Goal: Task Accomplishment & Management: Complete application form

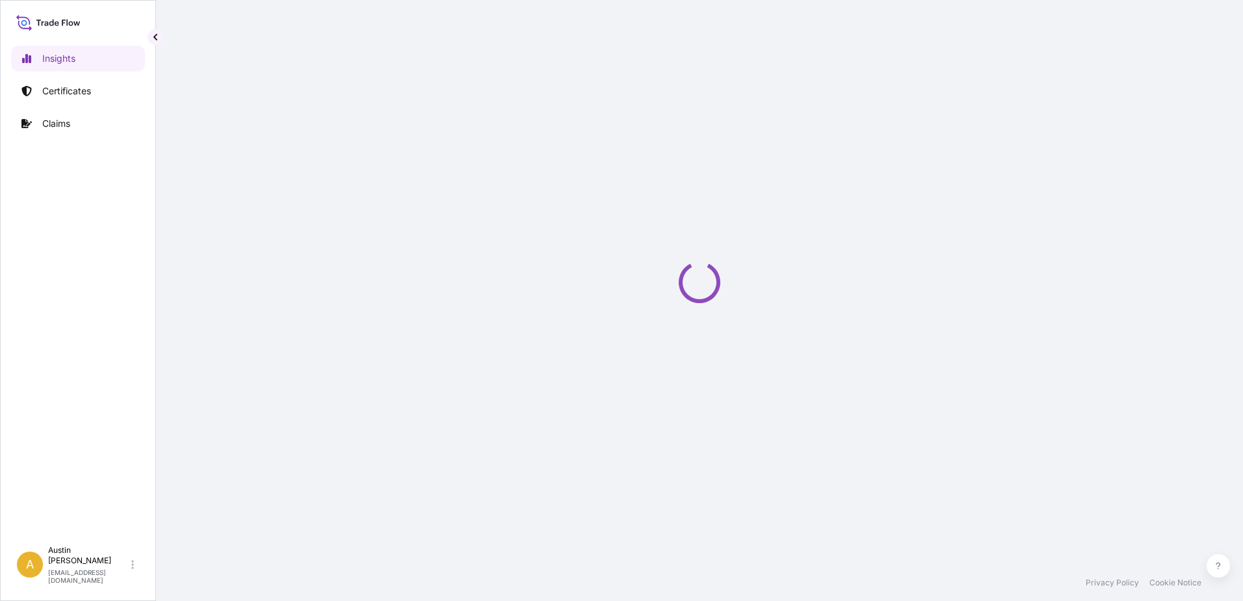
select select "2025"
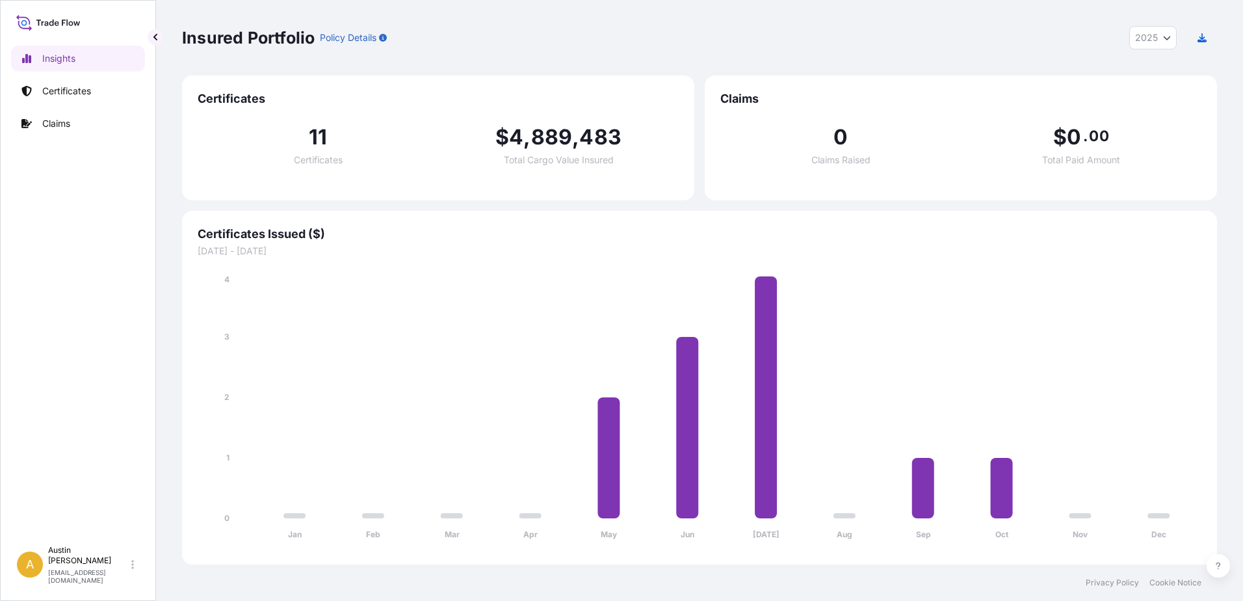
click at [322, 137] on span "11" at bounding box center [318, 137] width 18 height 21
click at [90, 87] on p "Certificates" at bounding box center [66, 90] width 49 height 13
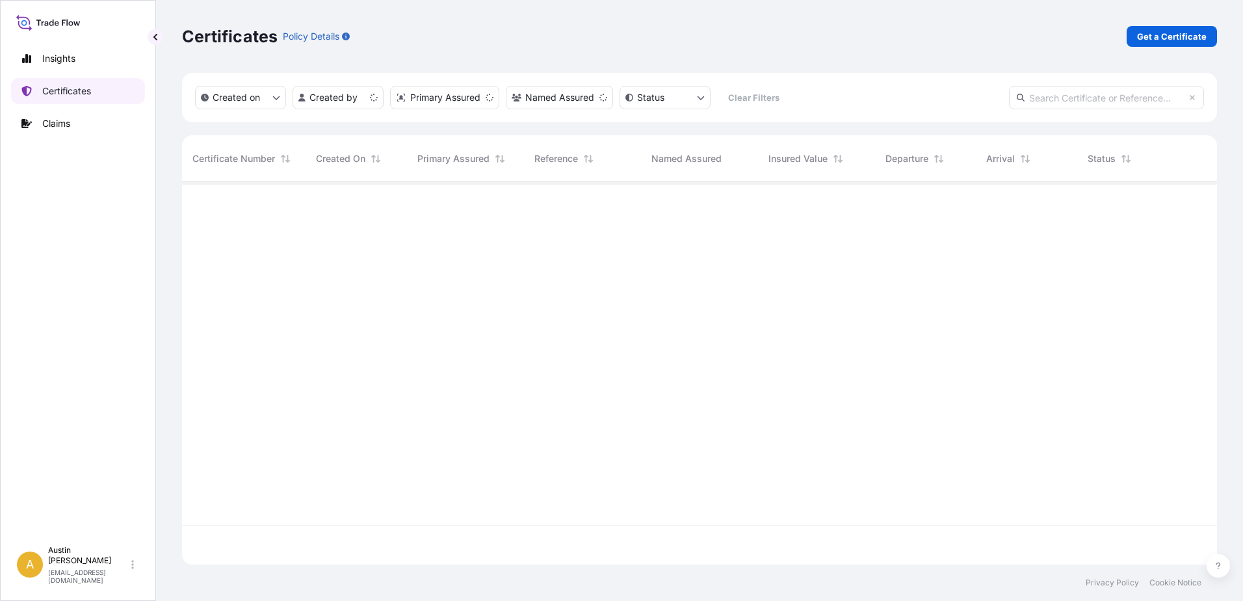
scroll to position [380, 1025]
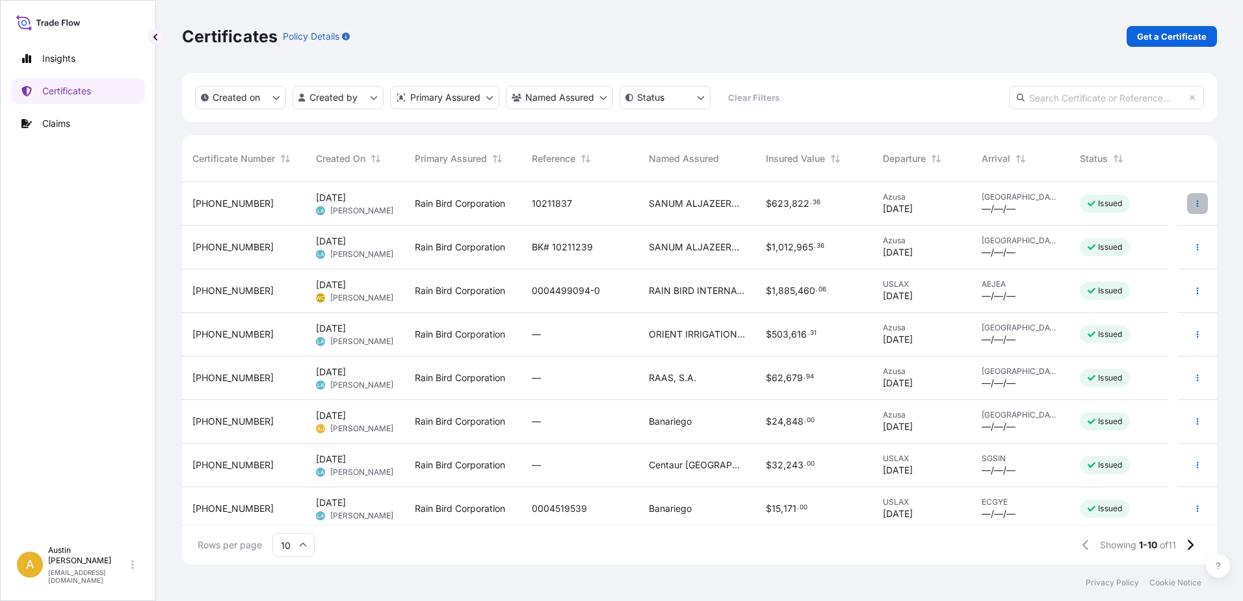
click at [1193, 200] on icon "button" at bounding box center [1197, 204] width 8 height 8
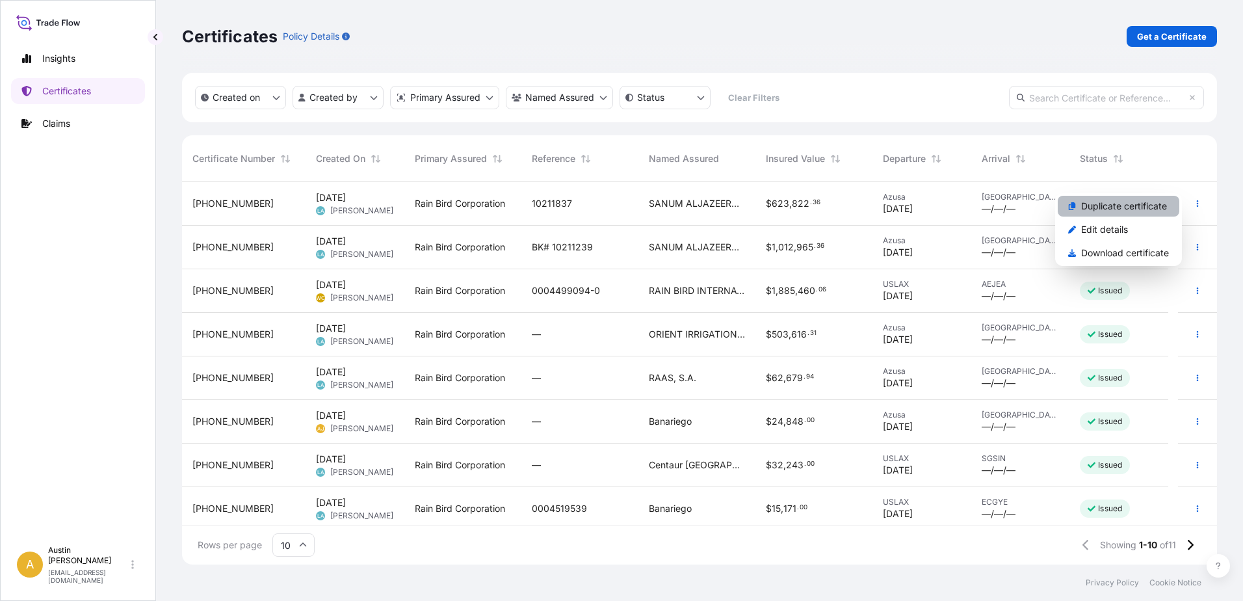
click at [1133, 207] on p "Duplicate certificate" at bounding box center [1124, 206] width 86 height 13
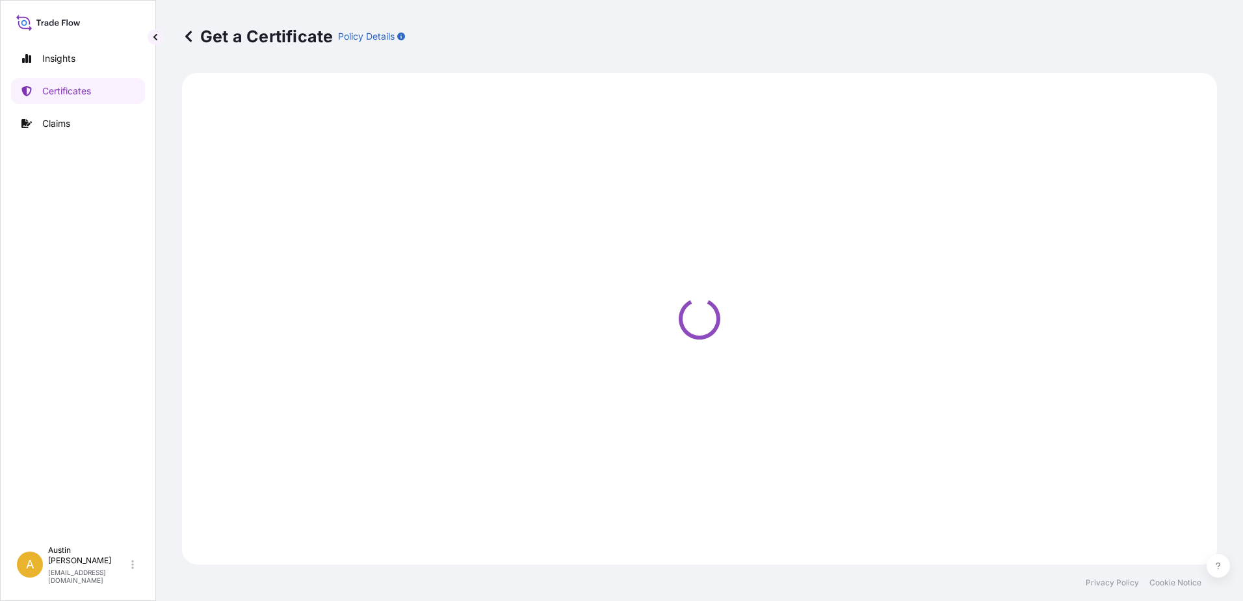
select select "Ocean Vessel"
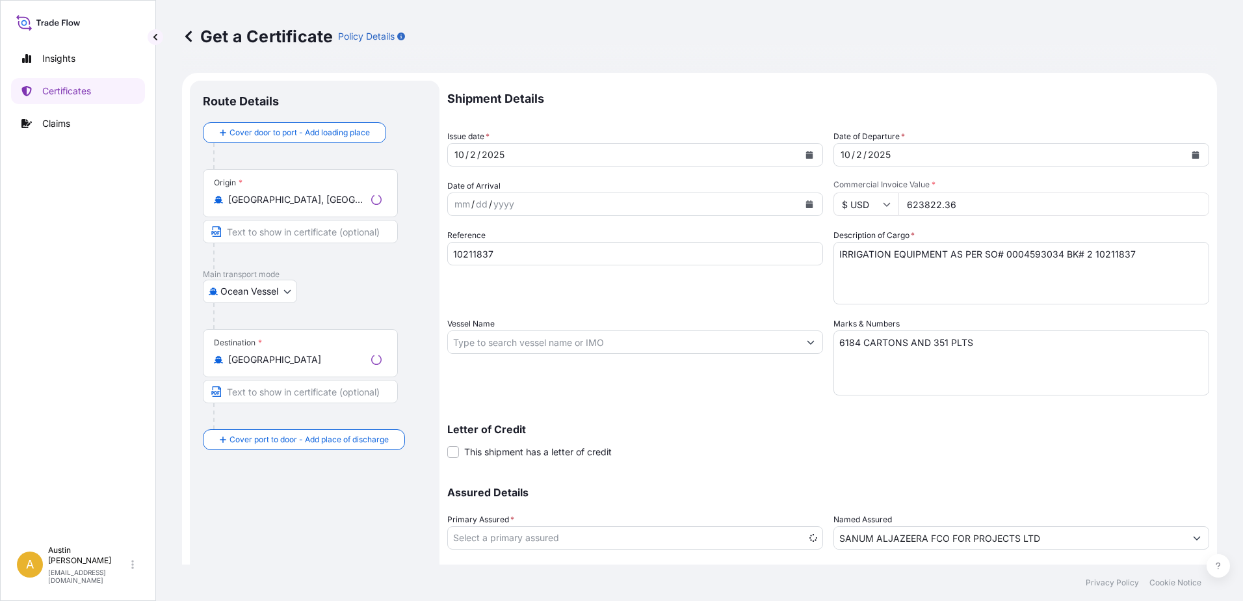
select select "31418"
click at [806, 155] on icon "Calendar" at bounding box center [809, 155] width 7 height 8
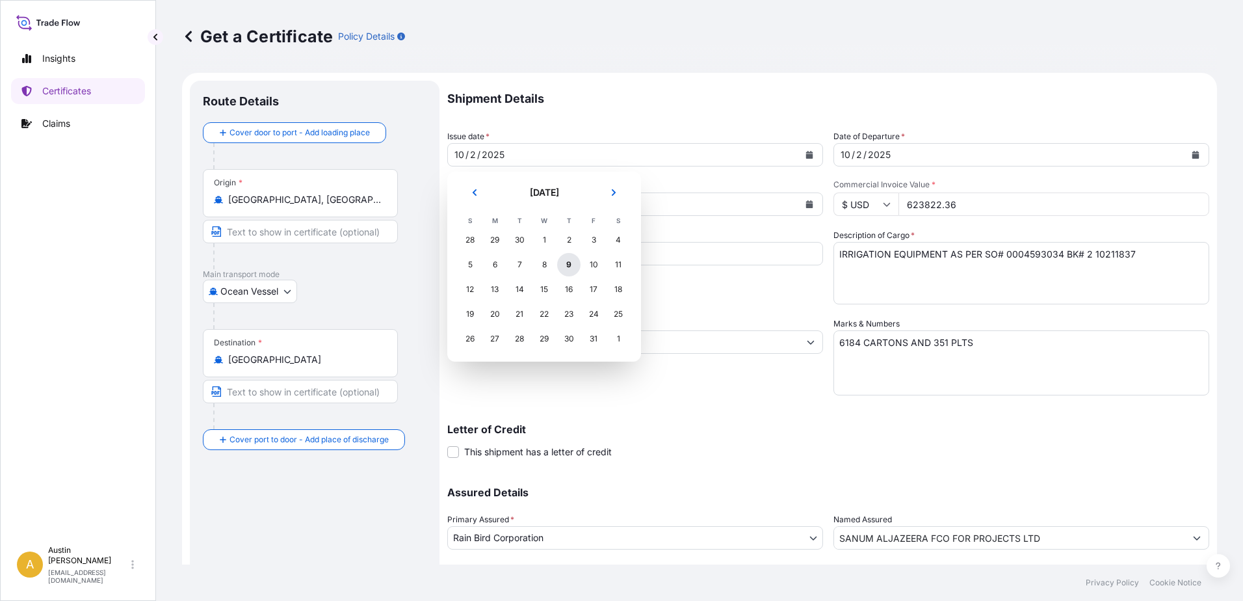
click at [563, 264] on div "9" at bounding box center [568, 264] width 23 height 23
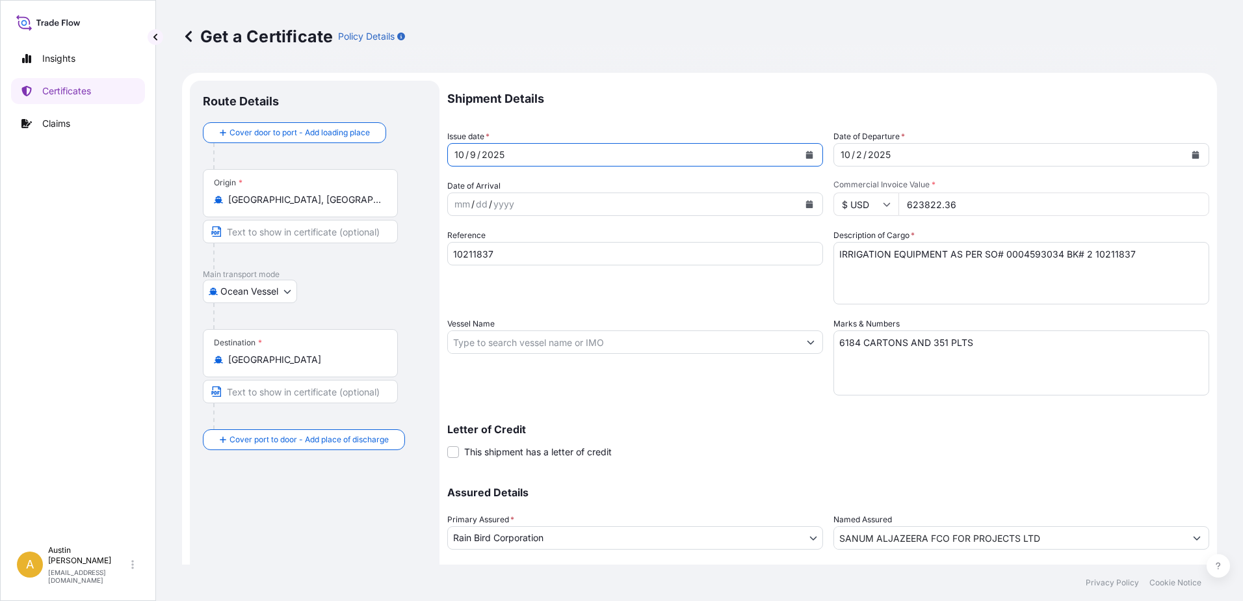
click at [1192, 155] on icon "Calendar" at bounding box center [1195, 155] width 7 height 8
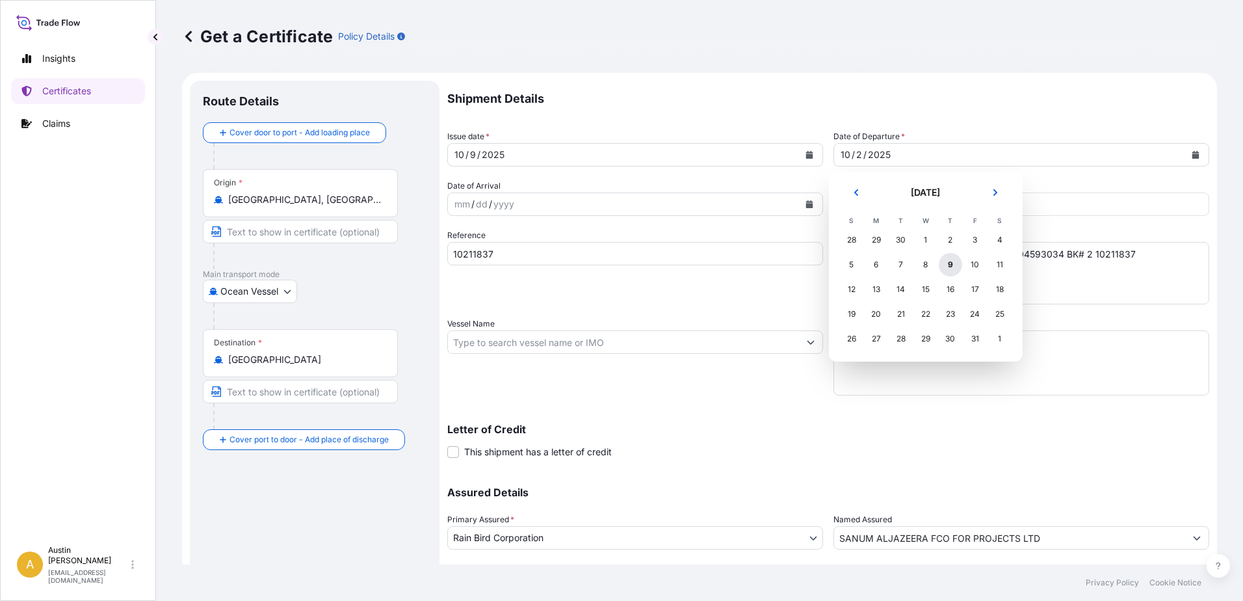
click at [944, 262] on div "9" at bounding box center [949, 264] width 23 height 23
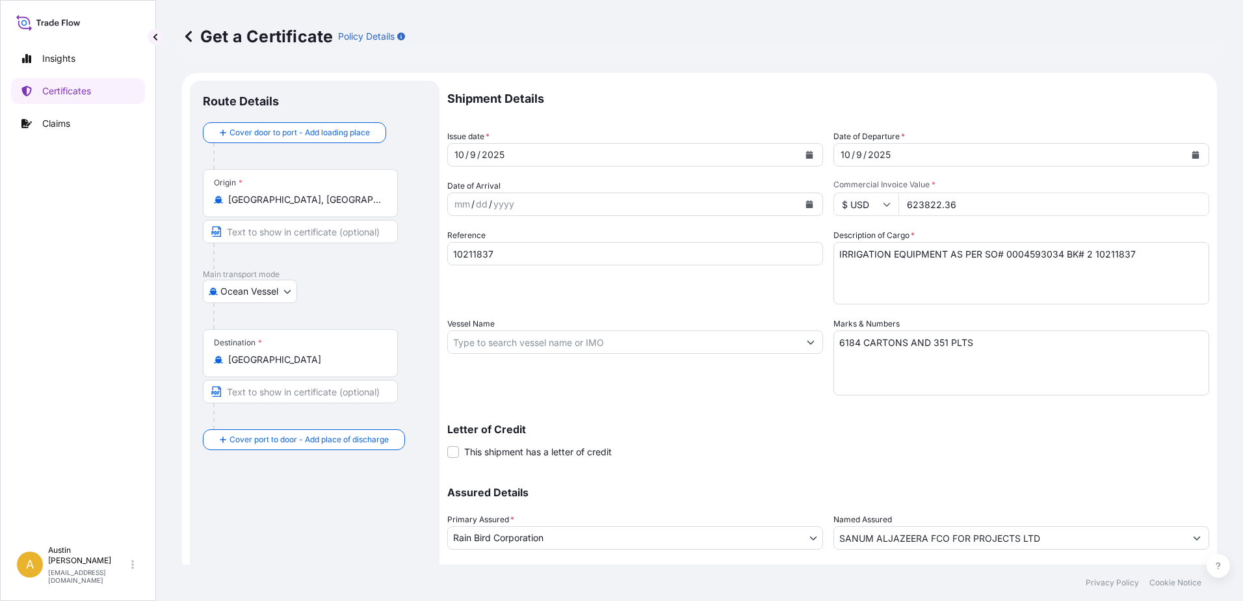
drag, startPoint x: 977, startPoint y: 198, endPoint x: 826, endPoint y: 202, distance: 150.8
click at [826, 202] on div "Shipment Details Issue date * [DATE] Date of Departure * [DATE] Date of Arrival…" at bounding box center [828, 341] width 762 height 521
click at [907, 203] on input "623822.36" at bounding box center [1053, 203] width 311 height 23
click at [1183, 200] on input "623823.36" at bounding box center [1053, 203] width 311 height 23
click at [1183, 199] on input "623824.36" at bounding box center [1053, 203] width 311 height 23
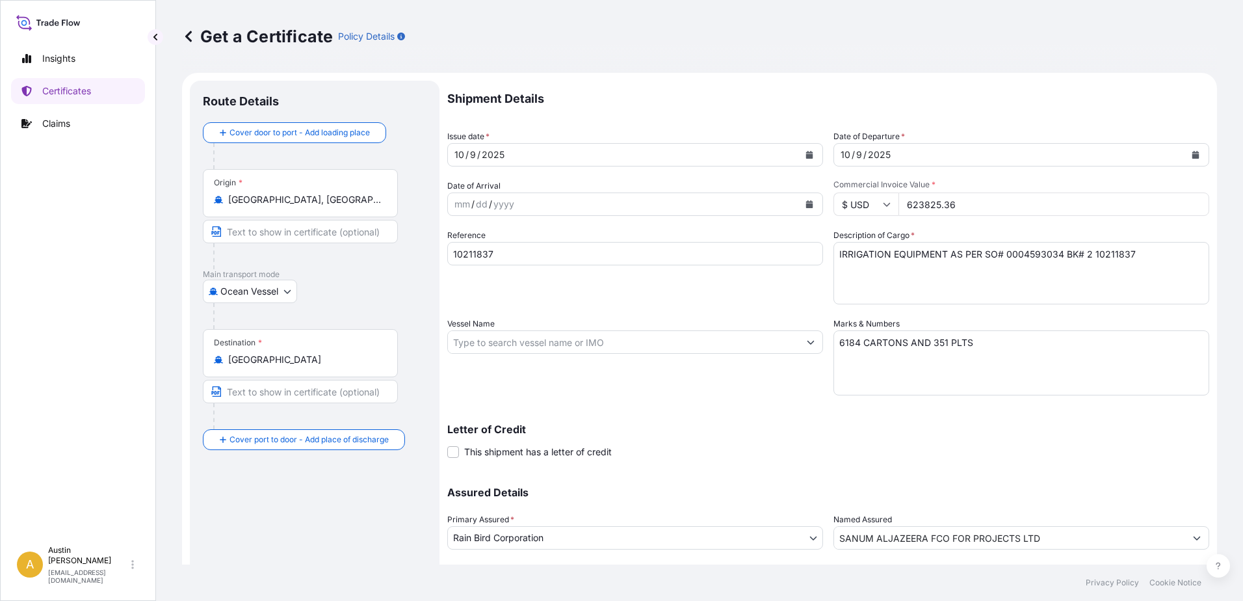
click at [1185, 199] on input "623825.36" at bounding box center [1053, 203] width 311 height 23
click at [1188, 204] on input "623824.36" at bounding box center [1053, 203] width 311 height 23
click at [1186, 208] on input "623823.36" at bounding box center [1053, 203] width 311 height 23
click at [985, 210] on input "623823.36" at bounding box center [1053, 203] width 311 height 23
click at [1187, 209] on input "623822.36" at bounding box center [1053, 203] width 311 height 23
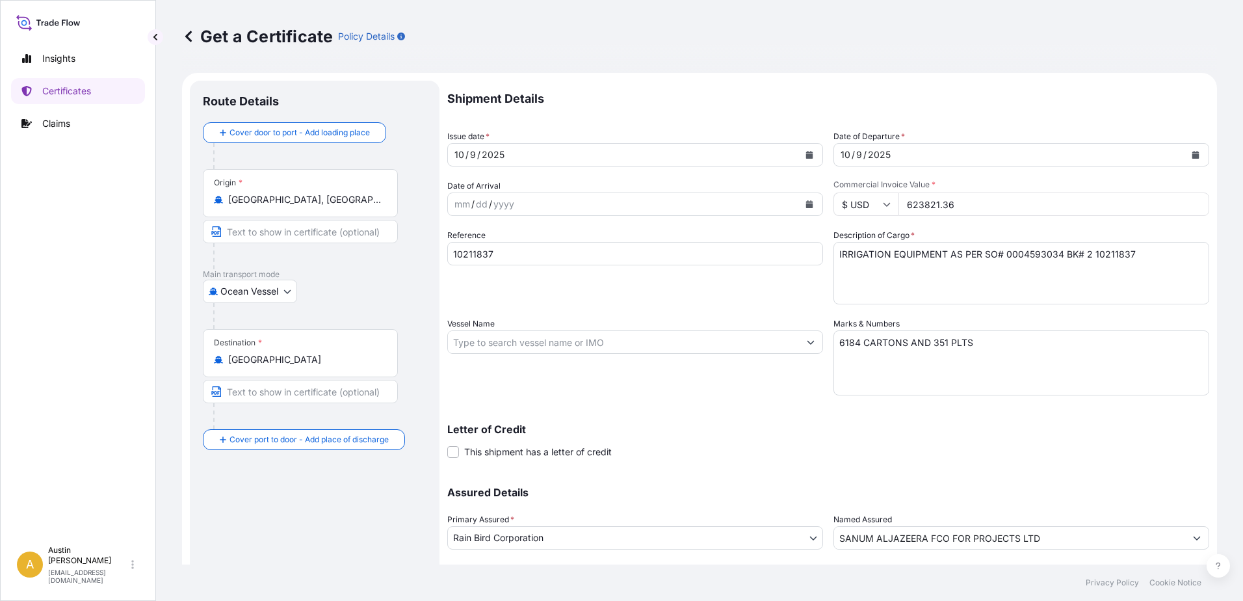
click at [1187, 209] on input "623821.36" at bounding box center [1053, 203] width 311 height 23
click at [1187, 209] on input "623820.36" at bounding box center [1053, 203] width 311 height 23
click at [1187, 209] on input "623819.36" at bounding box center [1053, 203] width 311 height 23
click at [1187, 209] on input "623818.36" at bounding box center [1053, 203] width 311 height 23
click at [1187, 209] on input "623690.36" at bounding box center [1053, 203] width 311 height 23
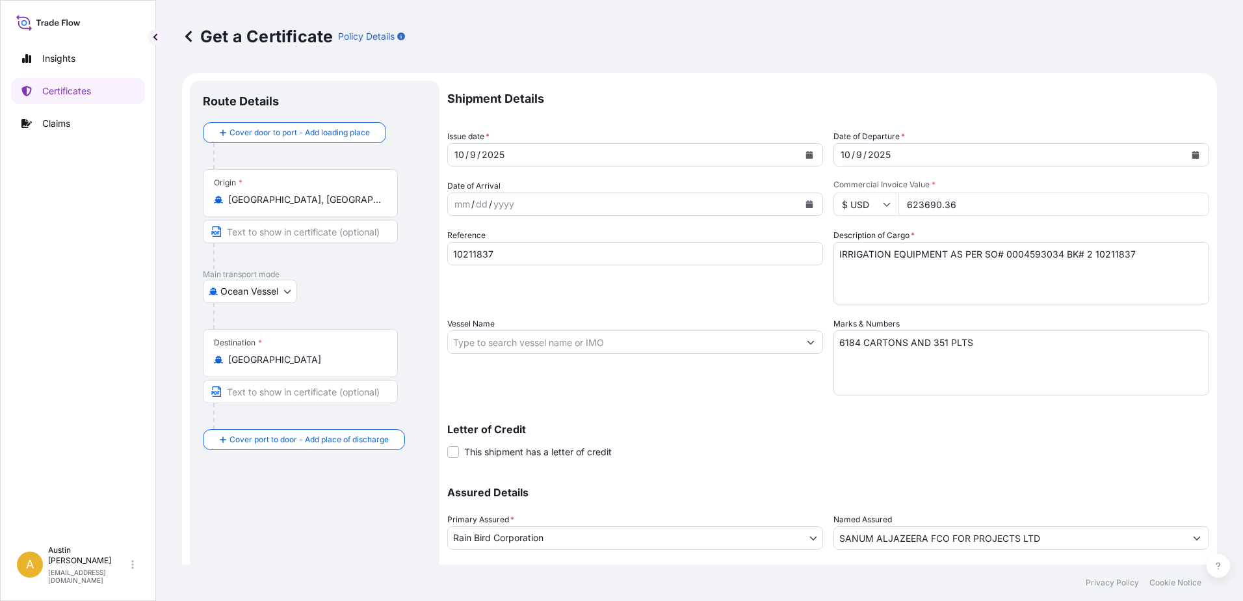
drag, startPoint x: 964, startPoint y: 198, endPoint x: 875, endPoint y: 196, distance: 89.1
click at [875, 196] on div "$ USD 623690.36" at bounding box center [1021, 203] width 376 height 23
type input "462105.96"
click at [988, 120] on div "Shipment Details Issue date * [DATE] Date of Departure * [DATE] Date of Arrival…" at bounding box center [828, 341] width 762 height 521
click at [979, 205] on input "462105.96" at bounding box center [1053, 203] width 311 height 23
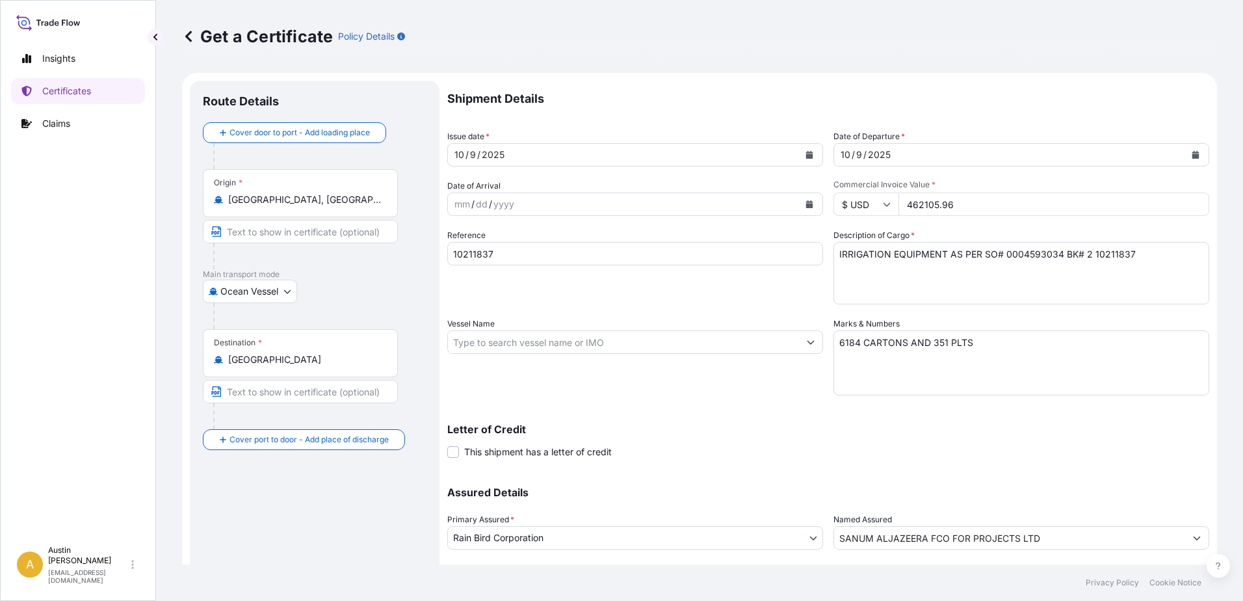
click at [971, 224] on div "Shipment Details Issue date * [DATE] Date of Departure * [DATE] Date of Arrival…" at bounding box center [828, 341] width 762 height 521
click at [1040, 283] on textarea "IRRIGATION EQUIPMENT AS PER SO# 0004593034 BK# 2 10211837" at bounding box center [1021, 273] width 376 height 62
click at [1084, 255] on textarea "IRRIGATION EQUIPMENT AS PER SO# 0004593034 BK# 2 10211837" at bounding box center [1021, 273] width 376 height 62
type textarea "IRRIGATION EQUIPMENT AS PER SO# 0004593034 BK# 102143342"
click at [855, 342] on textarea "6184 CARTONS AND 351 PLTS" at bounding box center [1021, 362] width 376 height 65
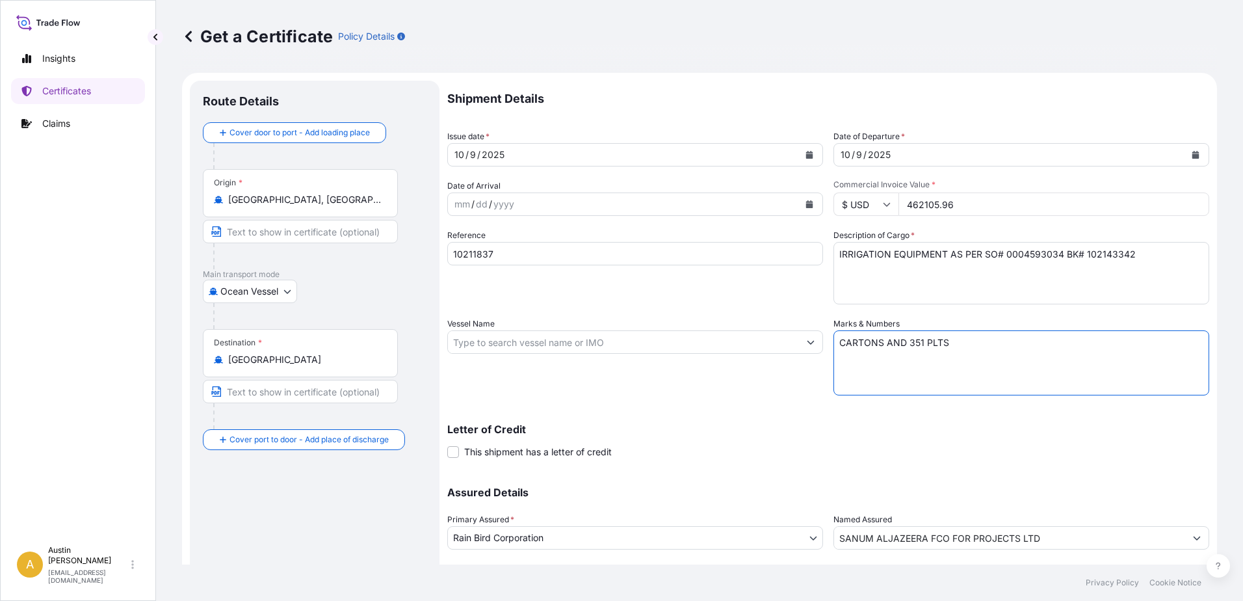
drag, startPoint x: 838, startPoint y: 341, endPoint x: 877, endPoint y: 356, distance: 42.0
click at [838, 341] on textarea "6184 CARTONS AND 351 PLTS" at bounding box center [1021, 362] width 376 height 65
click at [942, 344] on textarea "6184 CARTONS AND 351 PLTS" at bounding box center [1021, 362] width 376 height 65
type textarea "5579 CARTONS AND 349 PLTS"
click at [192, 34] on icon at bounding box center [188, 36] width 13 height 13
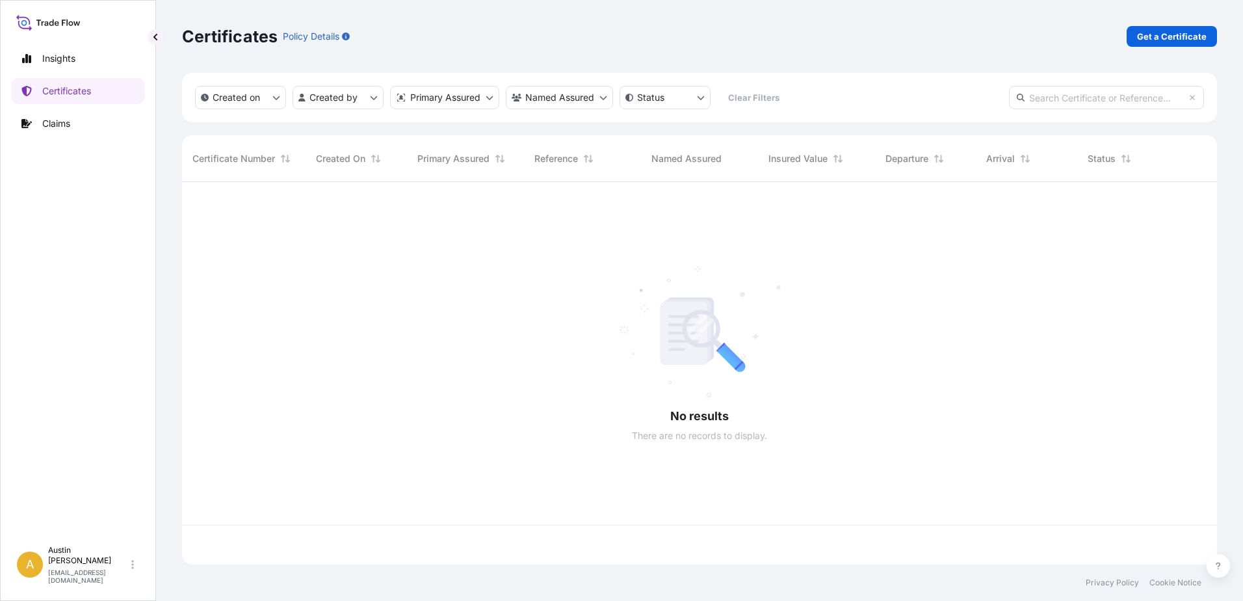
scroll to position [380, 1025]
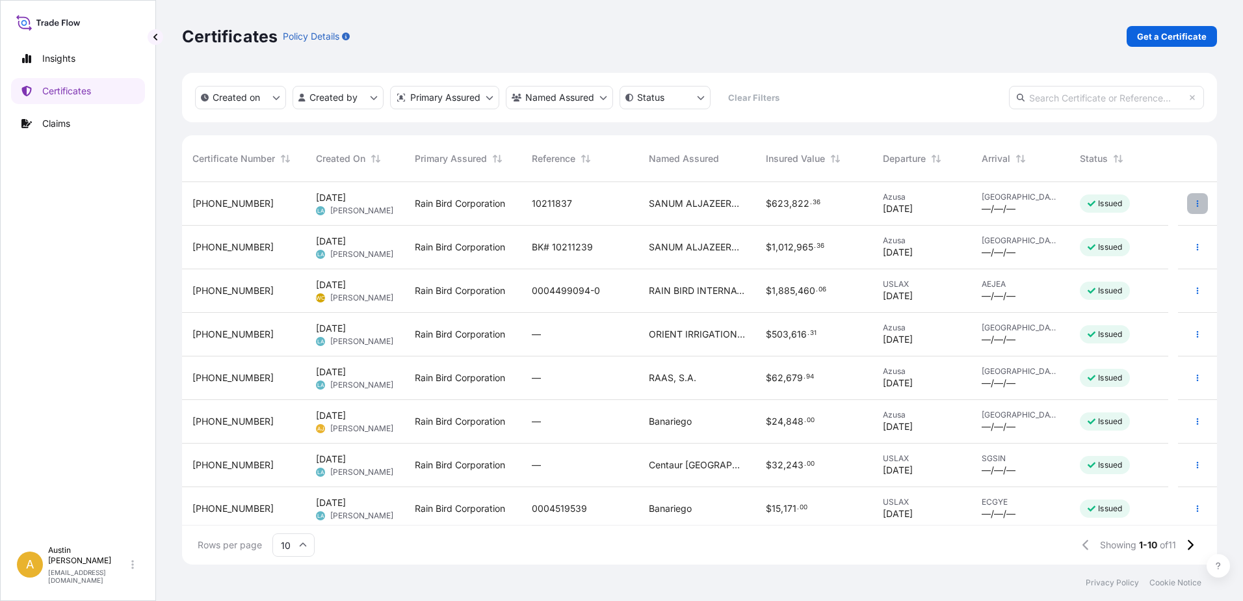
click at [1196, 206] on icon "button" at bounding box center [1197, 203] width 2 height 6
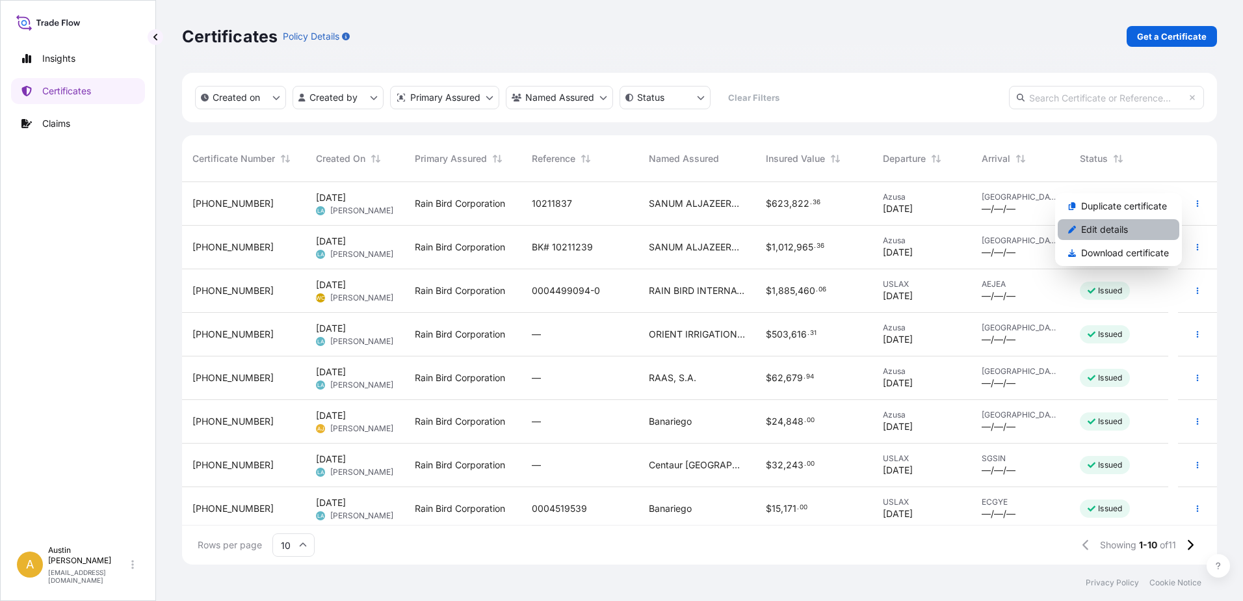
click at [1118, 230] on p "Edit details" at bounding box center [1104, 229] width 47 height 13
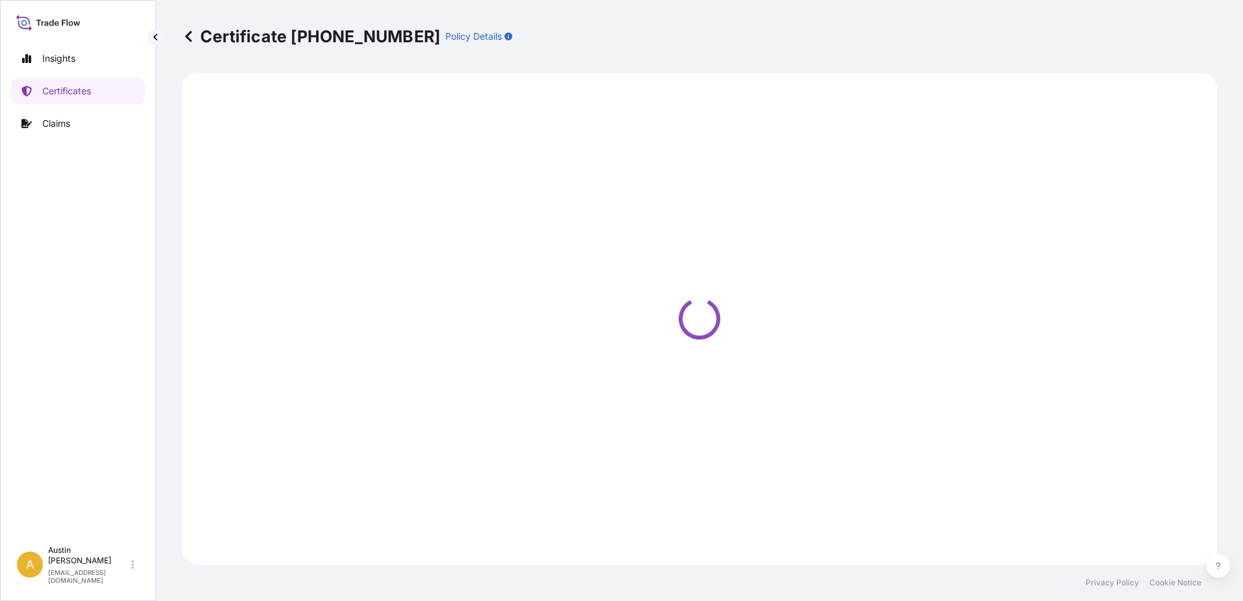
select select "Ocean Vessel"
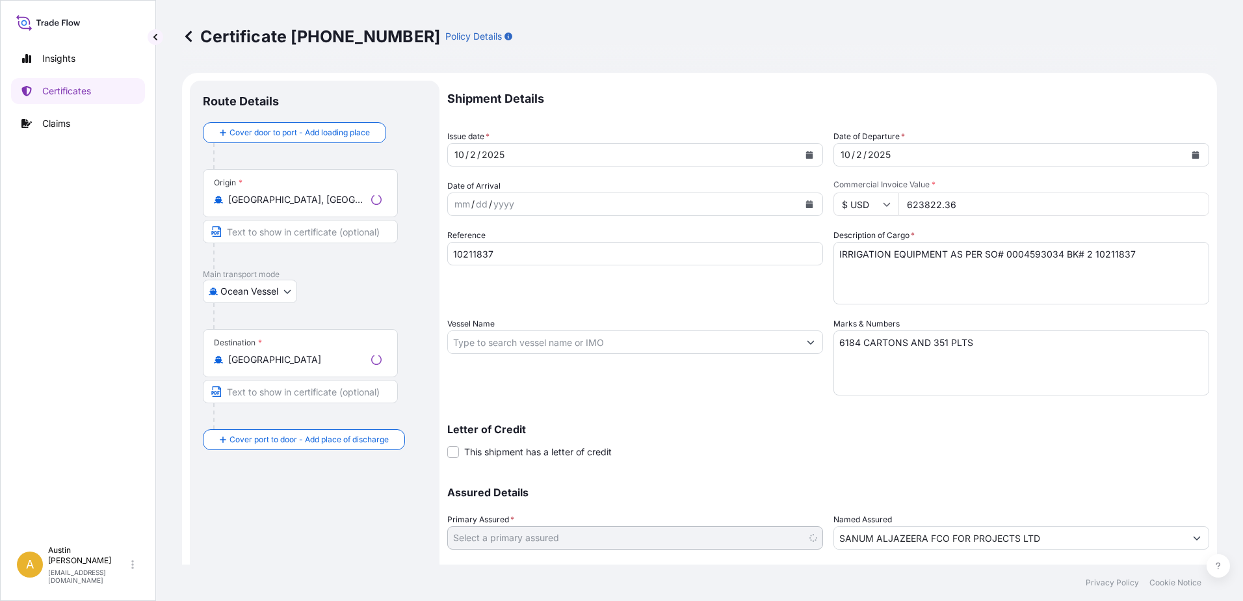
select select "31418"
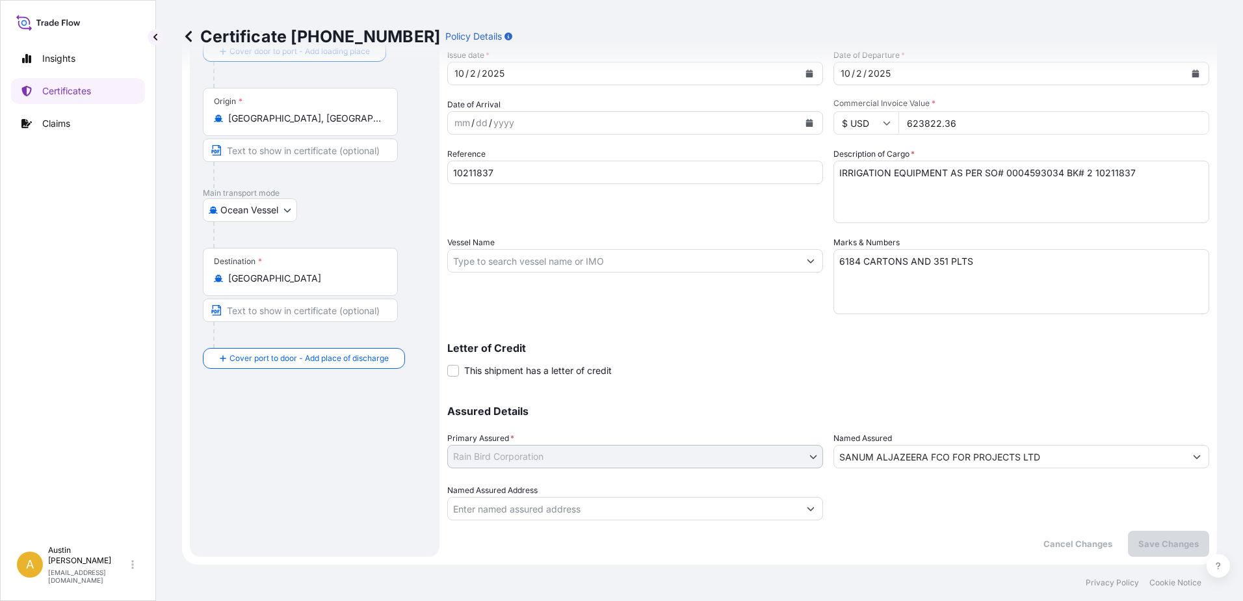
scroll to position [16, 0]
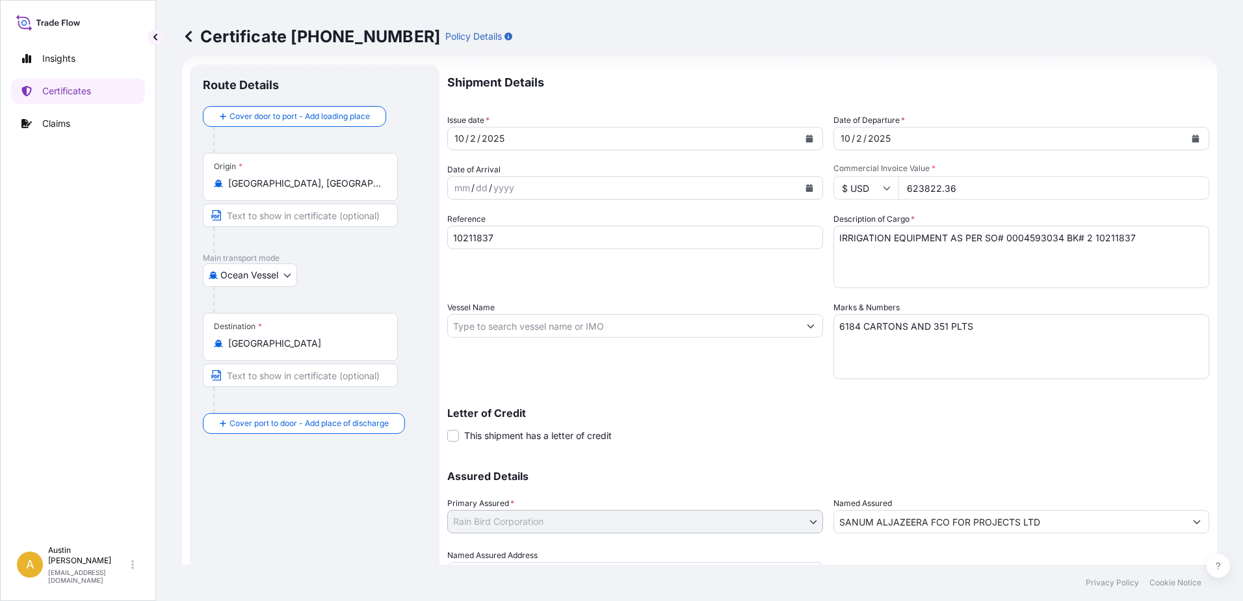
click at [187, 36] on icon at bounding box center [188, 36] width 6 height 11
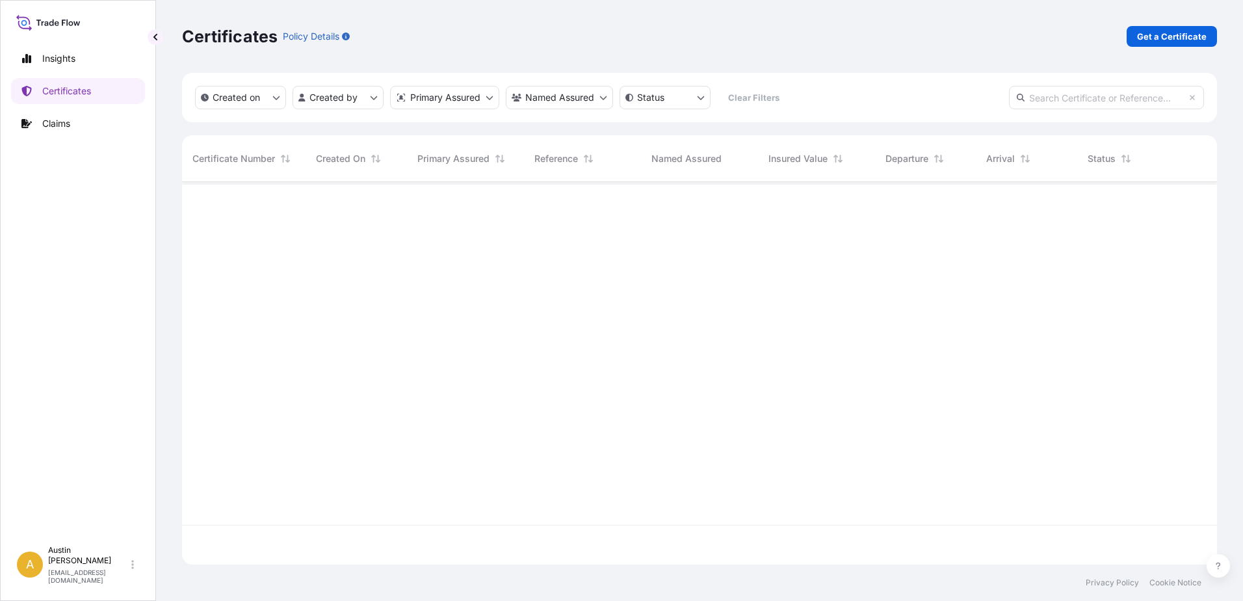
scroll to position [380, 1025]
click at [1169, 36] on p "Get a Certificate" at bounding box center [1172, 36] width 70 height 13
select select "Ocean Vessel"
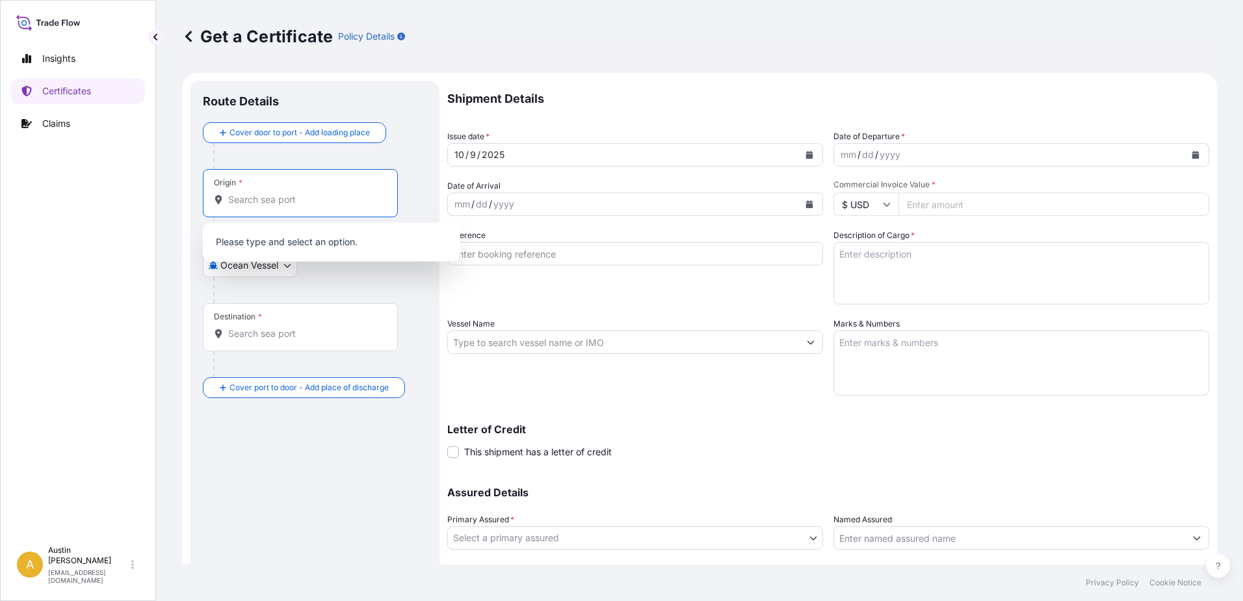
click at [268, 198] on input "Origin *" at bounding box center [304, 199] width 153 height 13
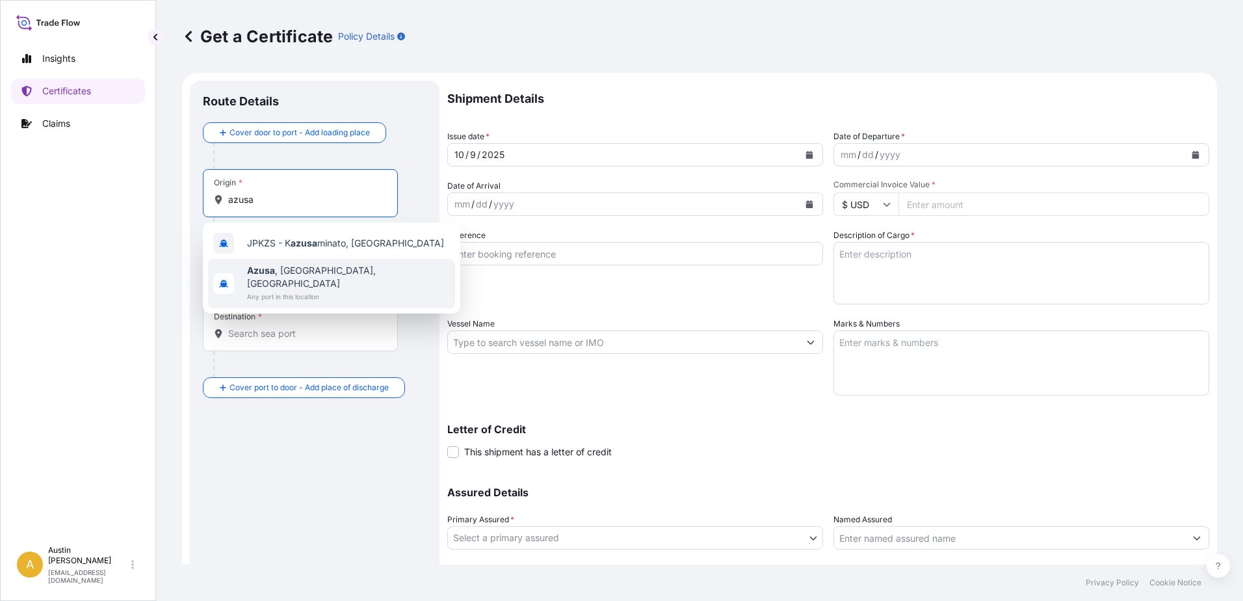
click at [295, 273] on span "[GEOGRAPHIC_DATA] , [GEOGRAPHIC_DATA], [GEOGRAPHIC_DATA]" at bounding box center [348, 277] width 203 height 26
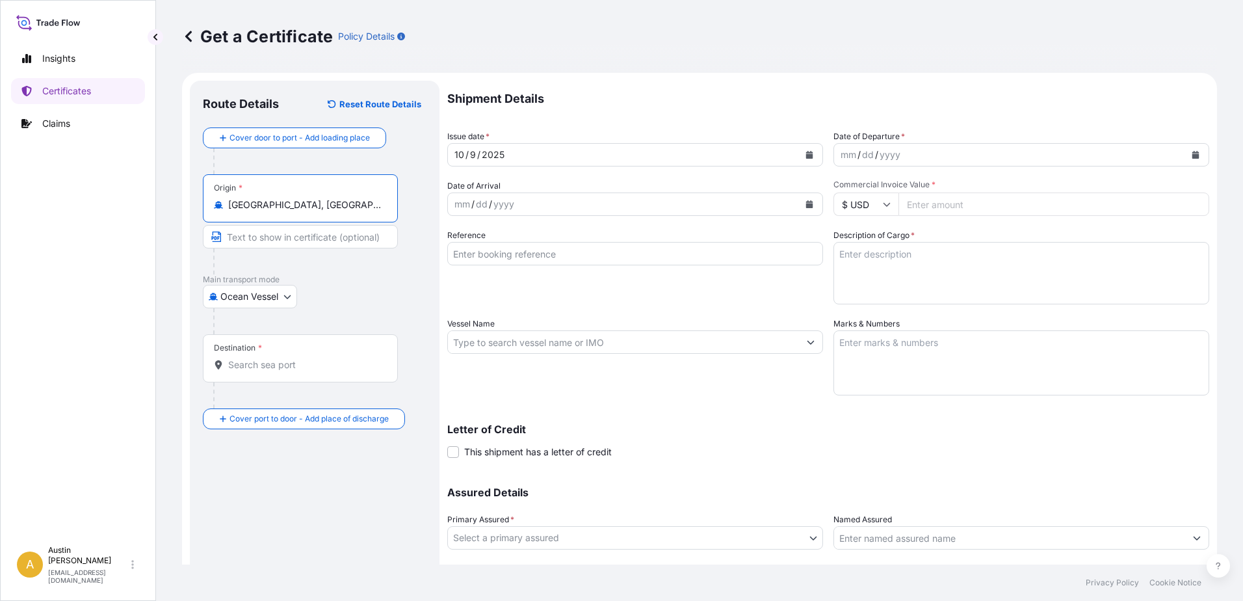
type input "[GEOGRAPHIC_DATA], [GEOGRAPHIC_DATA], [GEOGRAPHIC_DATA]"
click at [289, 361] on input "Destination *" at bounding box center [304, 364] width 153 height 13
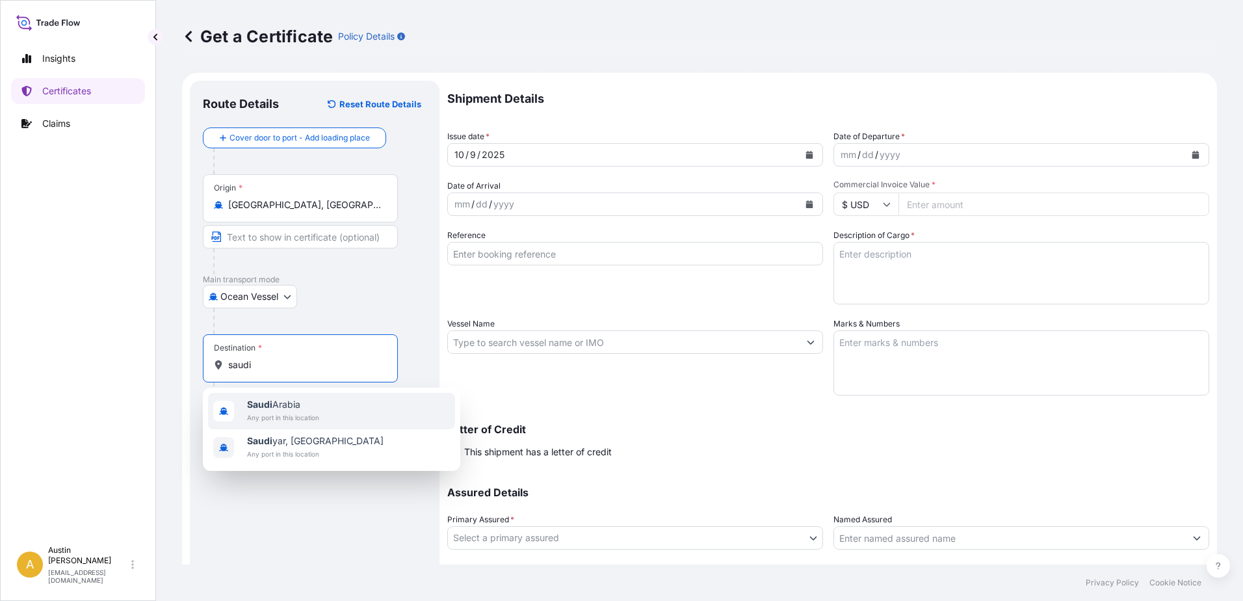
click at [295, 413] on span "Any port in this location" at bounding box center [283, 417] width 72 height 13
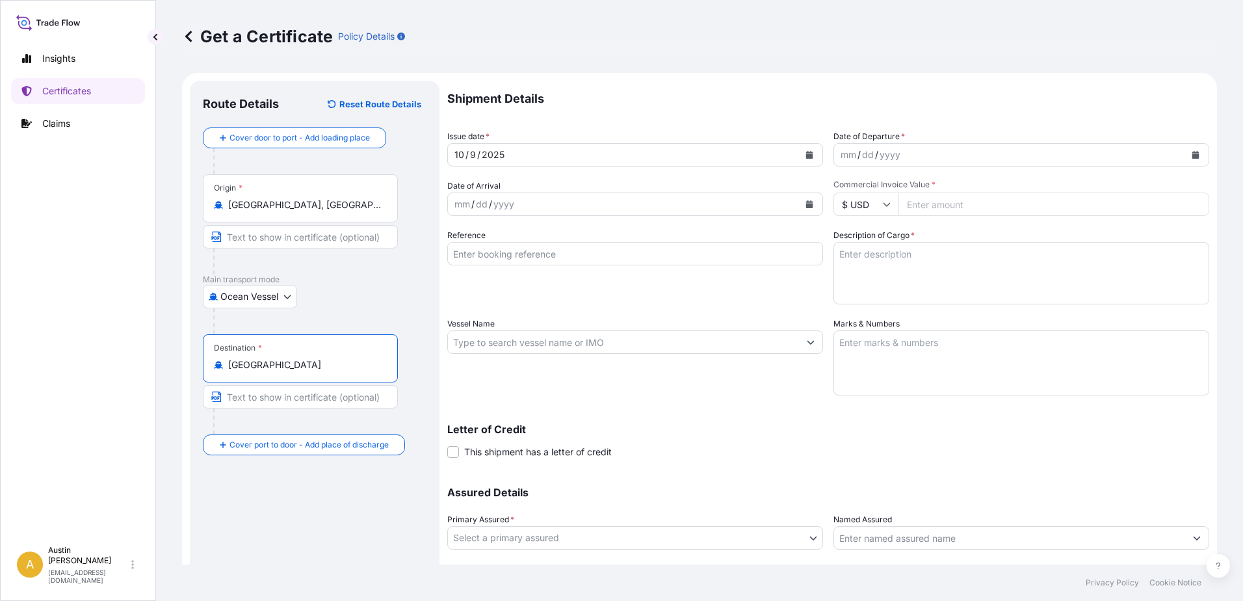
type input "[GEOGRAPHIC_DATA]"
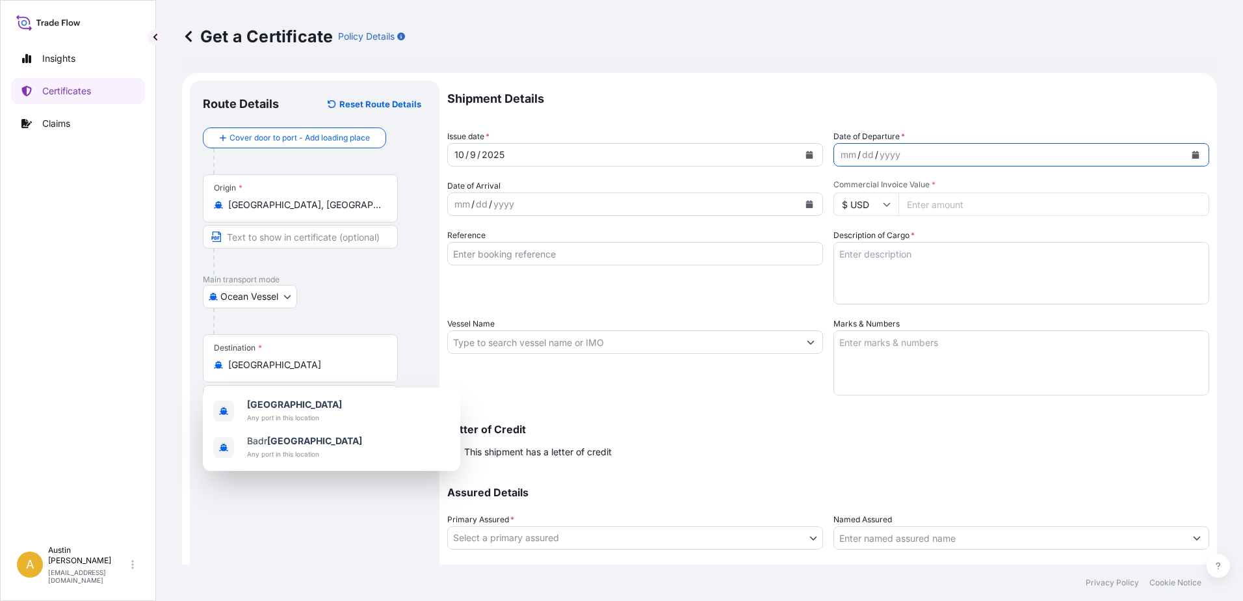
click at [1189, 151] on button "Calendar" at bounding box center [1195, 154] width 21 height 21
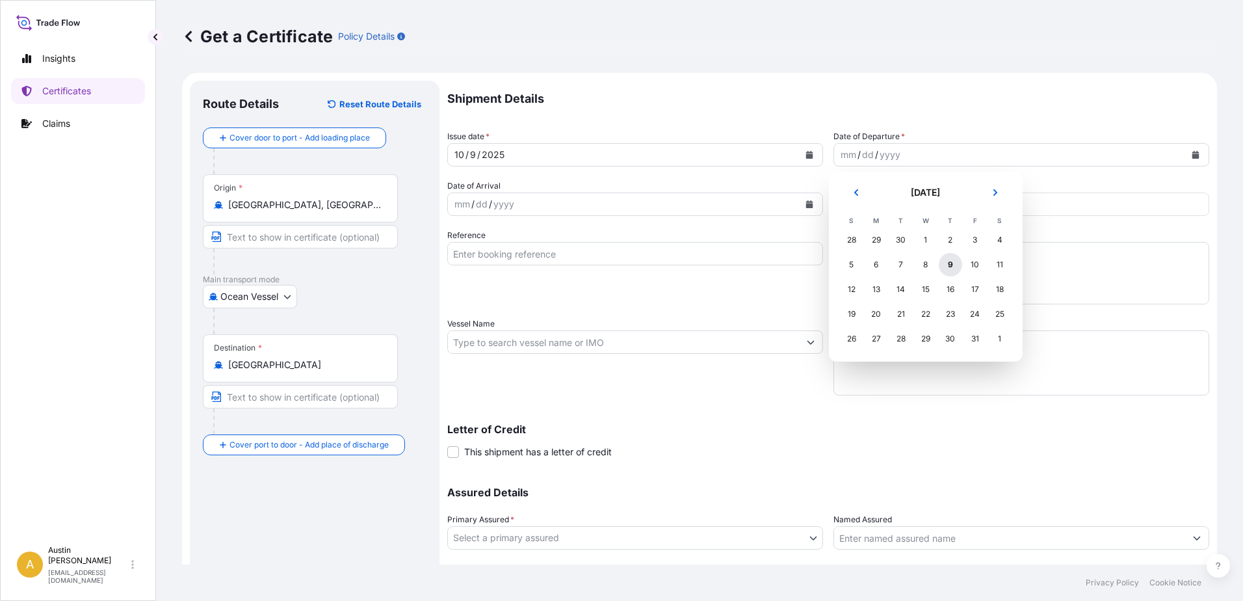
click at [949, 265] on div "9" at bounding box center [949, 264] width 23 height 23
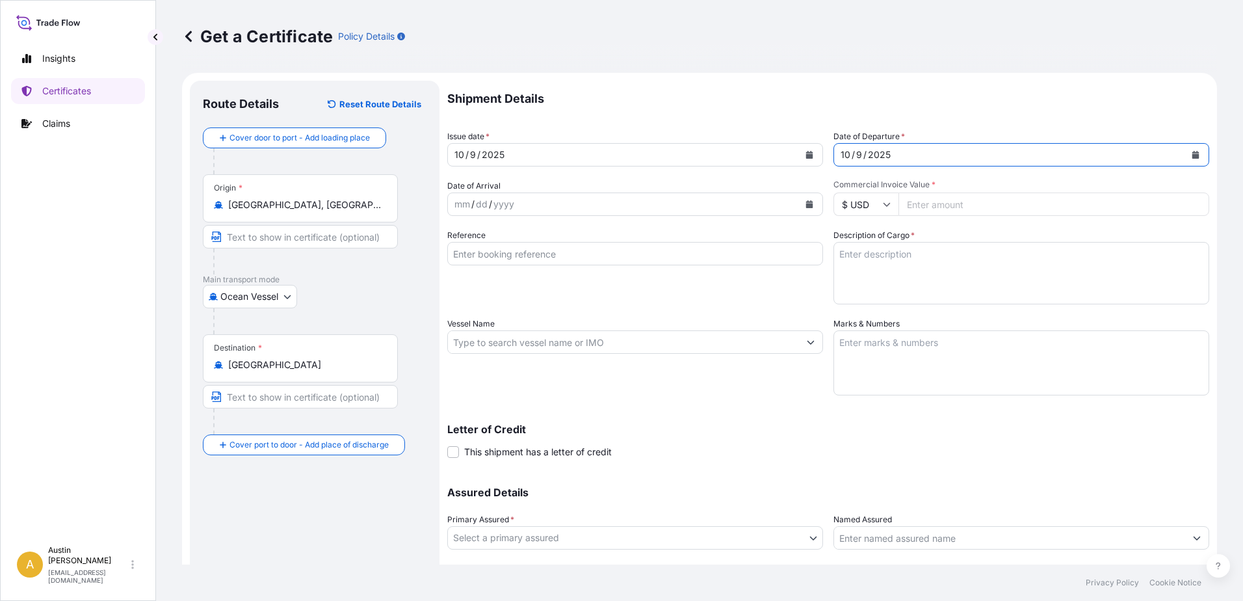
click at [530, 258] on input "Reference" at bounding box center [635, 253] width 376 height 23
click at [517, 252] on input "Reference" at bounding box center [635, 253] width 376 height 23
type input "102143342"
click at [931, 260] on textarea "Description of Cargo *" at bounding box center [1021, 273] width 376 height 62
click at [937, 271] on textarea "Description of Cargo *" at bounding box center [1021, 273] width 376 height 62
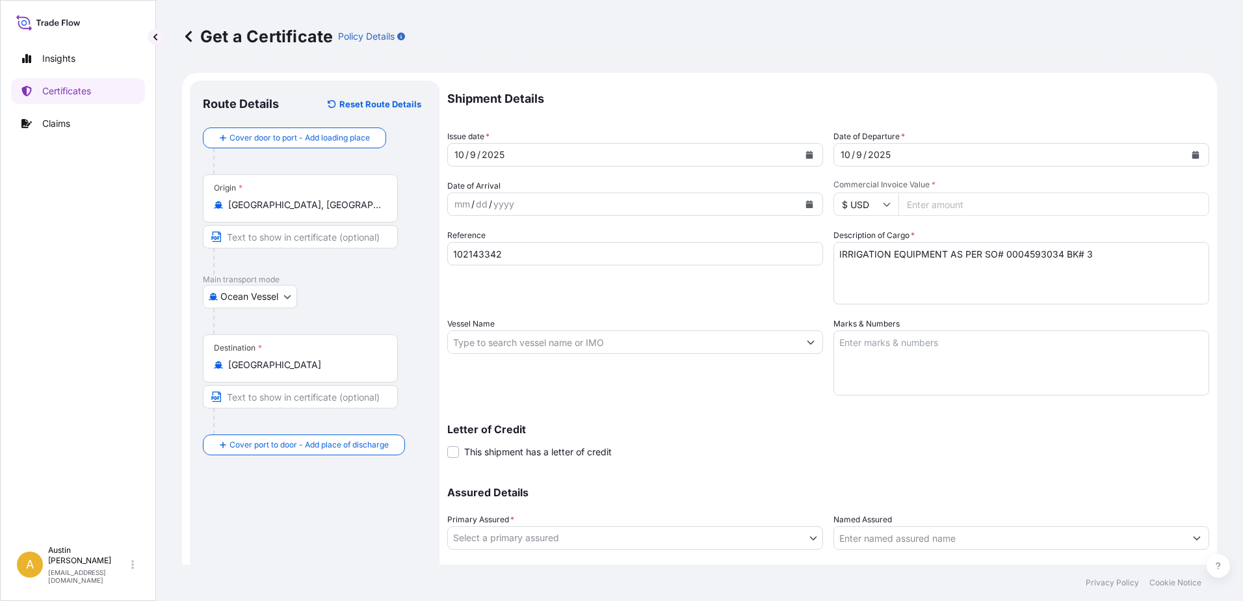
click at [1116, 253] on textarea "IRRIGATION EQUIPMENT AS PER SO# 0004593034 BK# 3" at bounding box center [1021, 273] width 376 height 62
type textarea "IRRIGATION EQUIPMENT AS PER SO# 0004593034 BK# 3 102143342"
click at [944, 358] on textarea "Marks & Numbers" at bounding box center [1021, 362] width 376 height 65
type textarea "5579 CARTONS AND 349 PLTS"
click at [979, 206] on input "Commercial Invoice Value *" at bounding box center [1053, 203] width 311 height 23
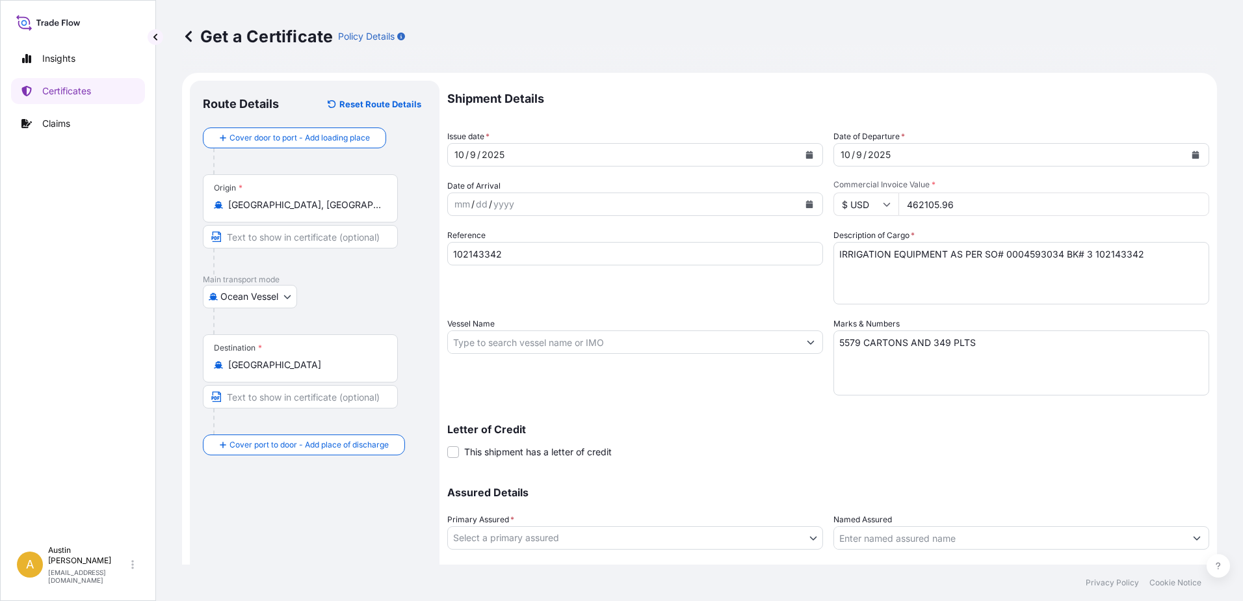
type input "462105.96"
click at [914, 545] on input "Named Assured" at bounding box center [1009, 537] width 351 height 23
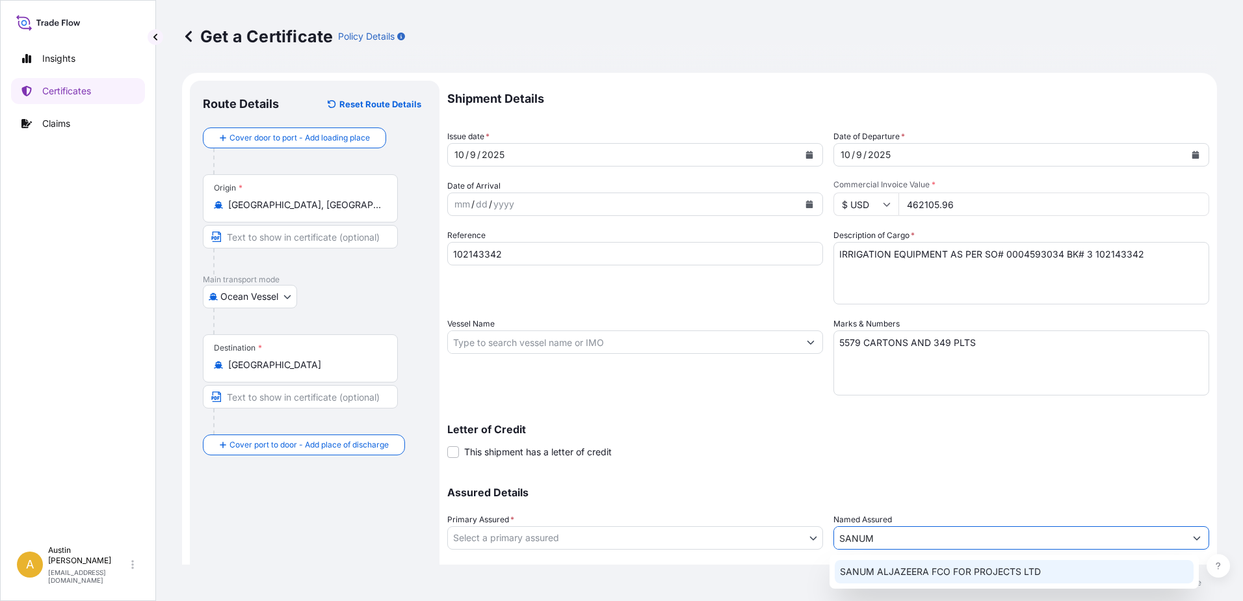
click at [968, 567] on span "SANUM ALJAZEERA FCO FOR PROJECTS LTD" at bounding box center [940, 571] width 201 height 13
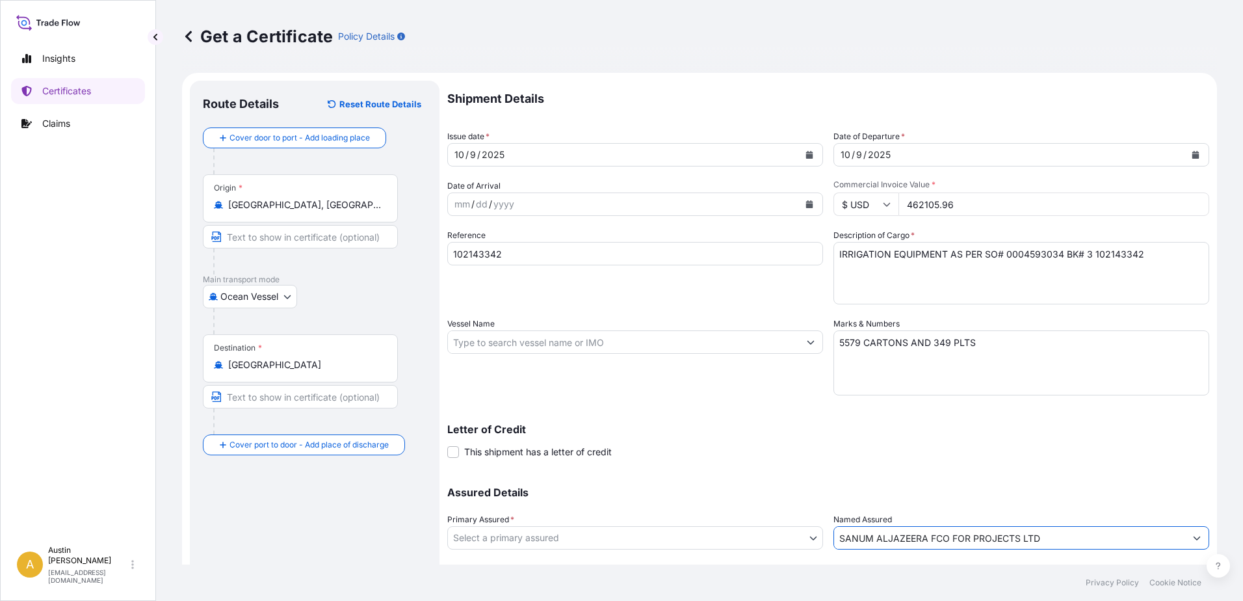
type input "SANUM ALJAZEERA FCO FOR PROJECTS LTD"
click at [655, 532] on body "2 options available. 0 options available. 1 option available. Insights Certific…" at bounding box center [621, 300] width 1243 height 601
click at [544, 569] on div "Rain Bird Corporation" at bounding box center [632, 571] width 361 height 23
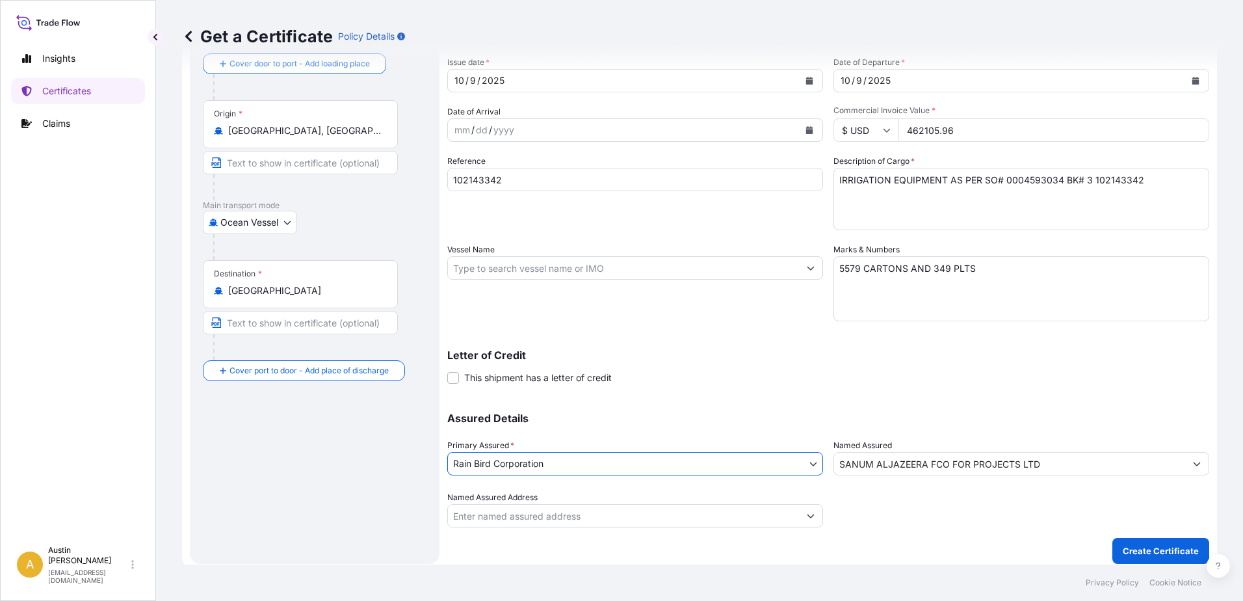
scroll to position [81, 0]
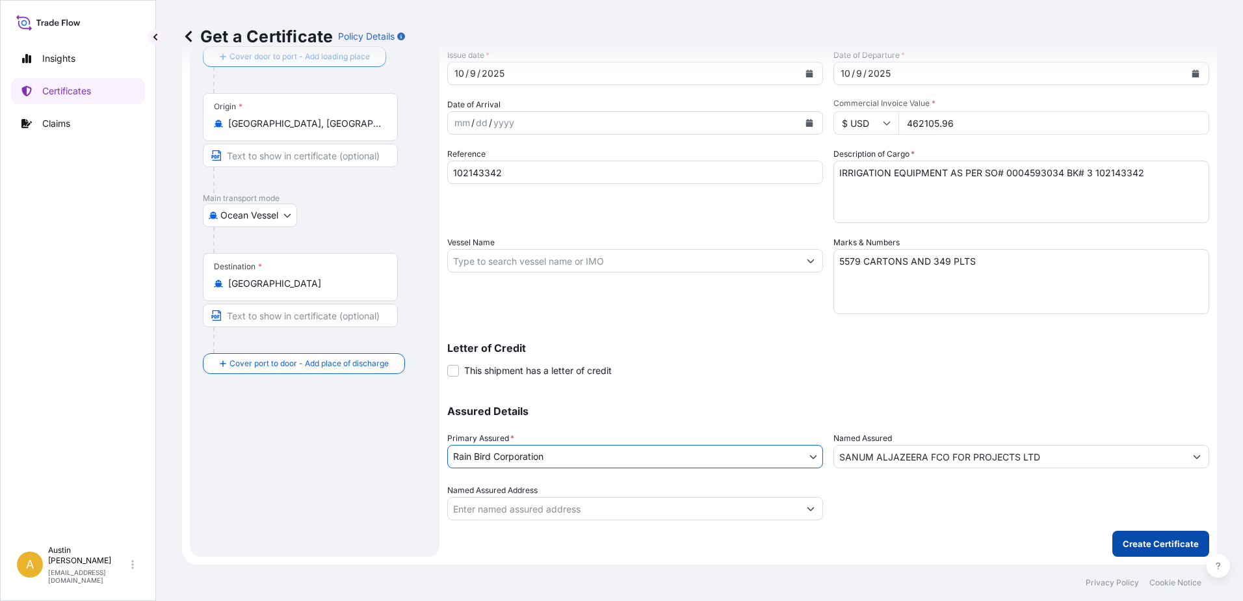
click at [1156, 550] on button "Create Certificate" at bounding box center [1160, 543] width 97 height 26
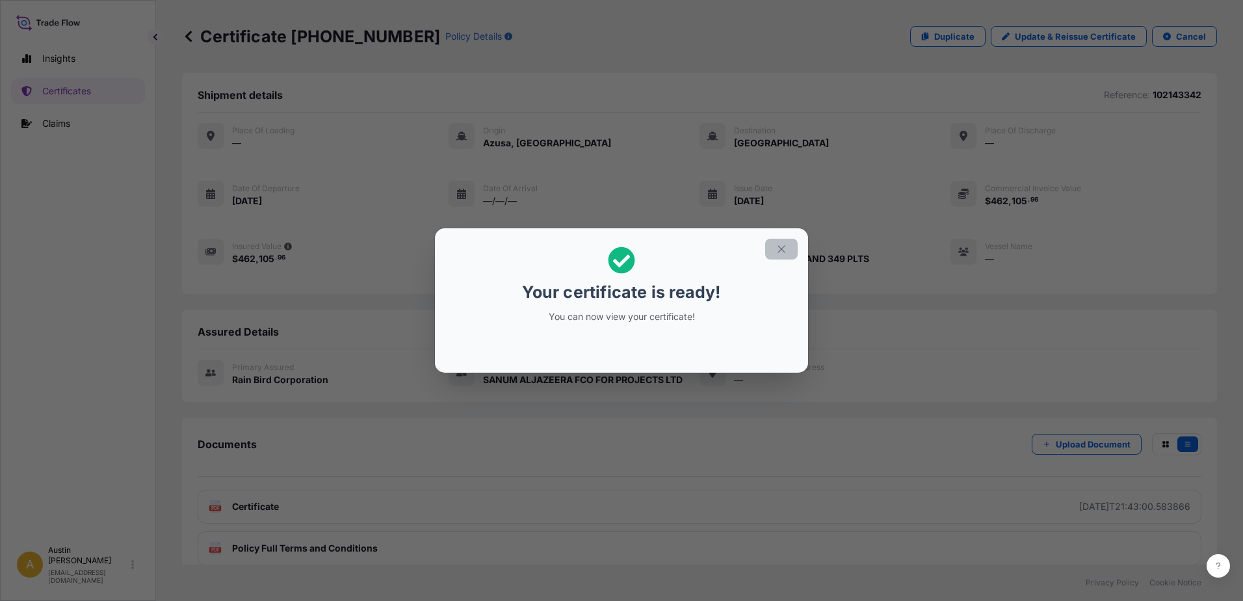
click at [782, 248] on icon "button" at bounding box center [781, 249] width 12 height 12
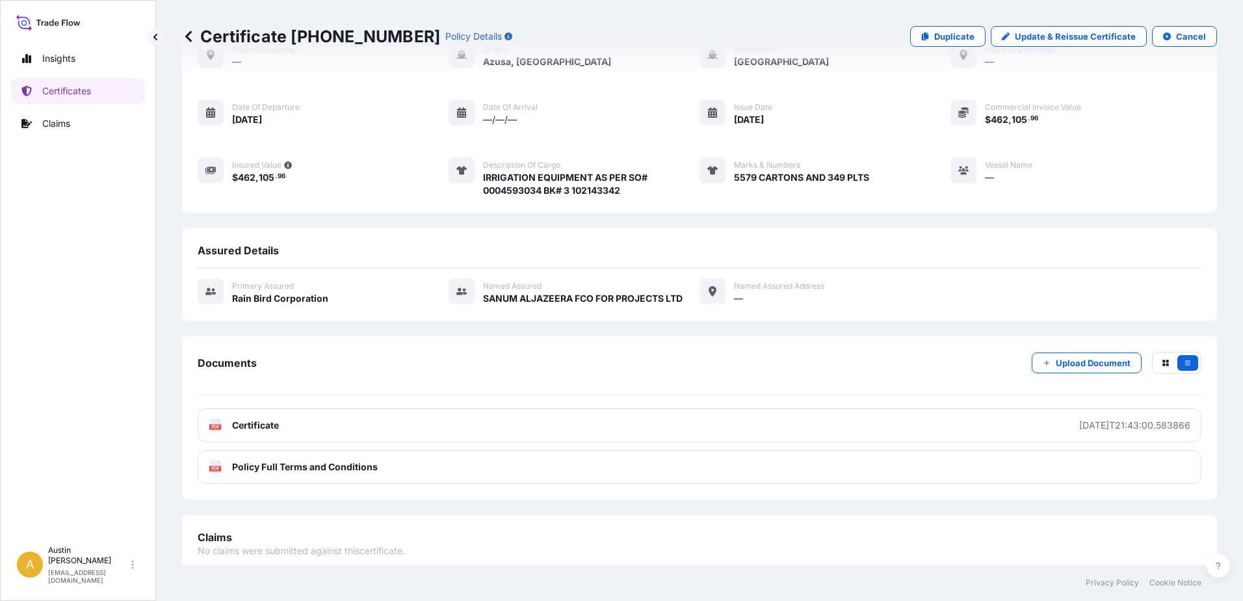
scroll to position [90, 0]
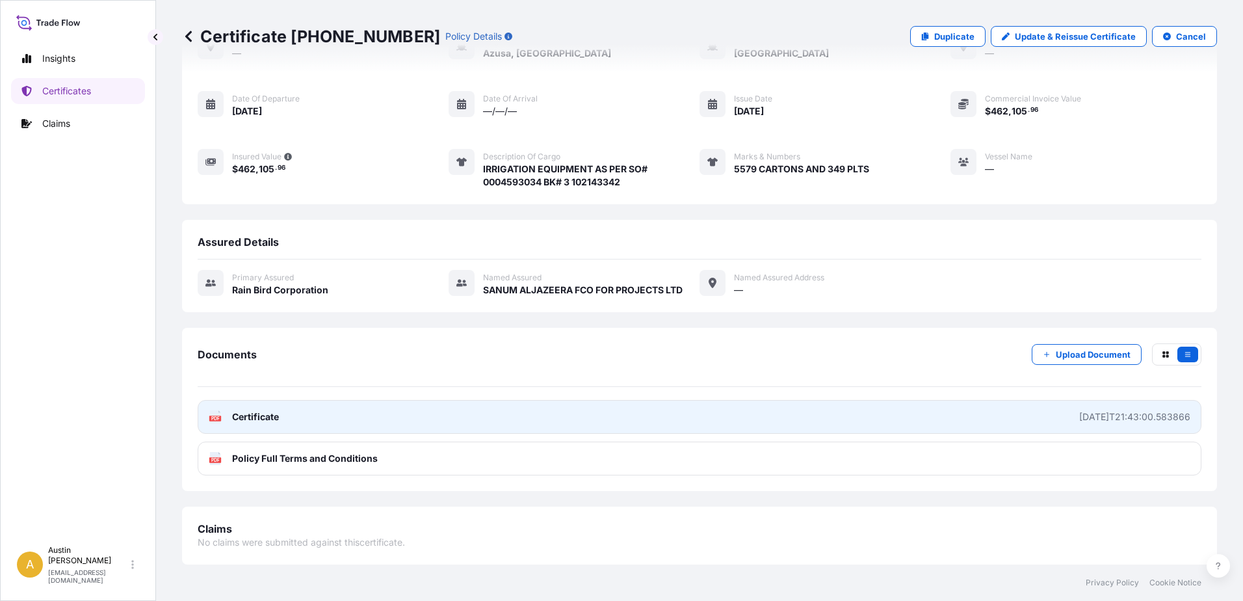
click at [1049, 400] on link "PDF Certificate [DATE]T21:43:00.583866" at bounding box center [699, 417] width 1003 height 34
